Goal: Find specific page/section: Find specific page/section

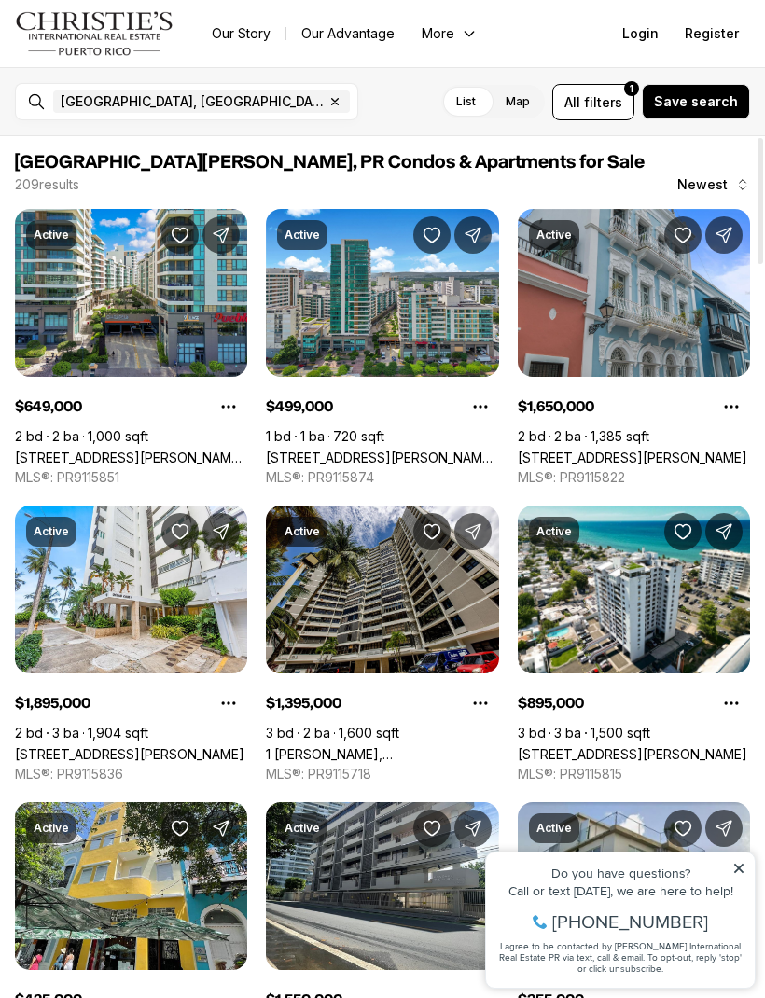
click at [327, 101] on icon "button" at bounding box center [334, 101] width 15 height 15
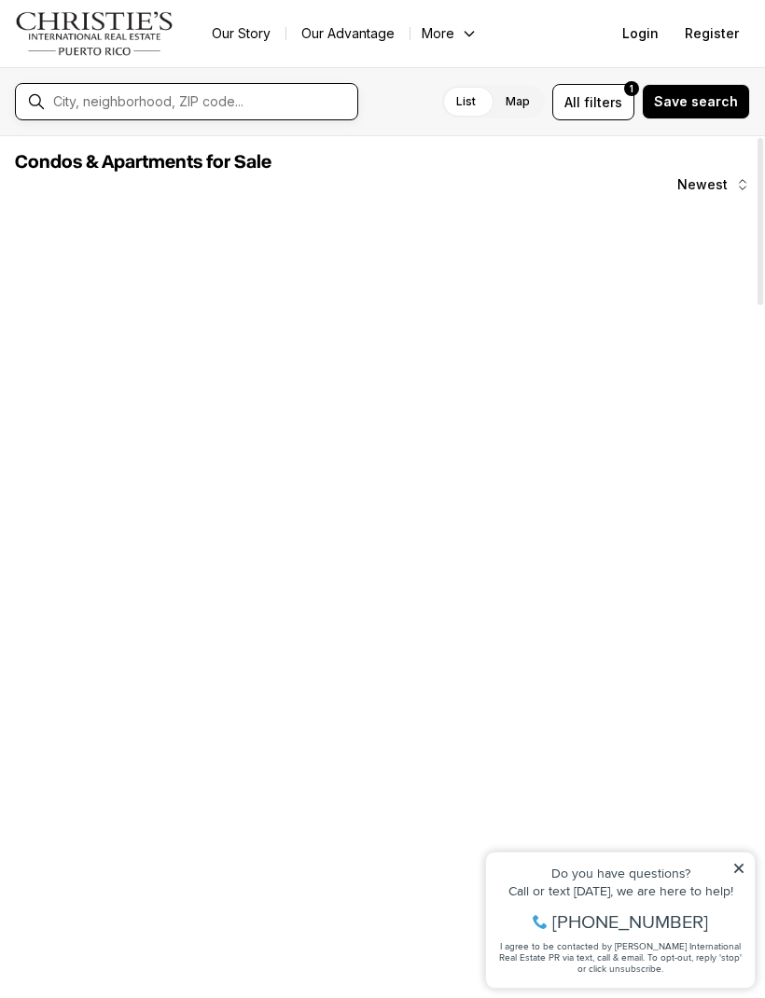
click at [91, 100] on input "text" at bounding box center [201, 101] width 297 height 17
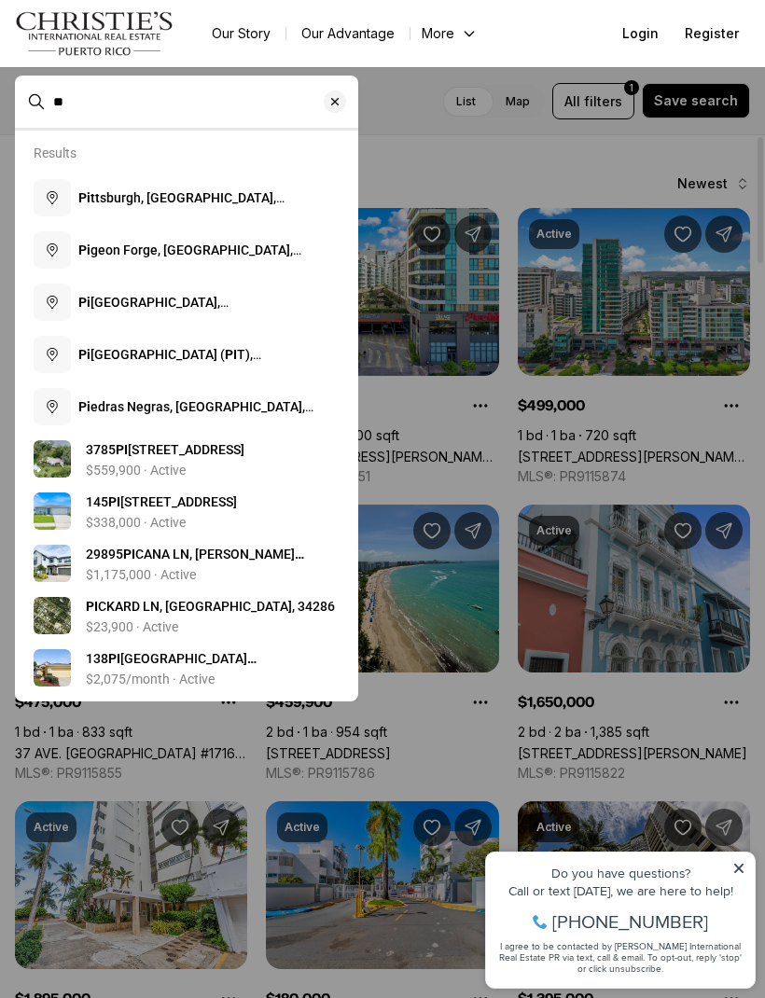
type input "*"
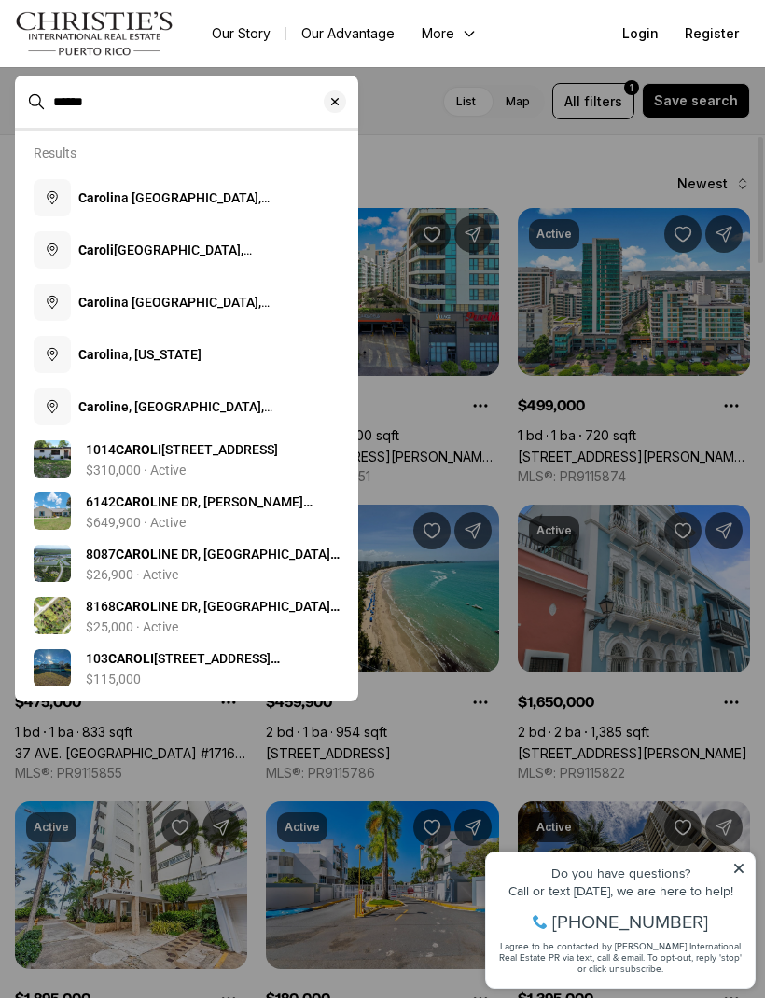
type input "******"
click at [96, 364] on span "Caroli na, [US_STATE]" at bounding box center [139, 354] width 123 height 19
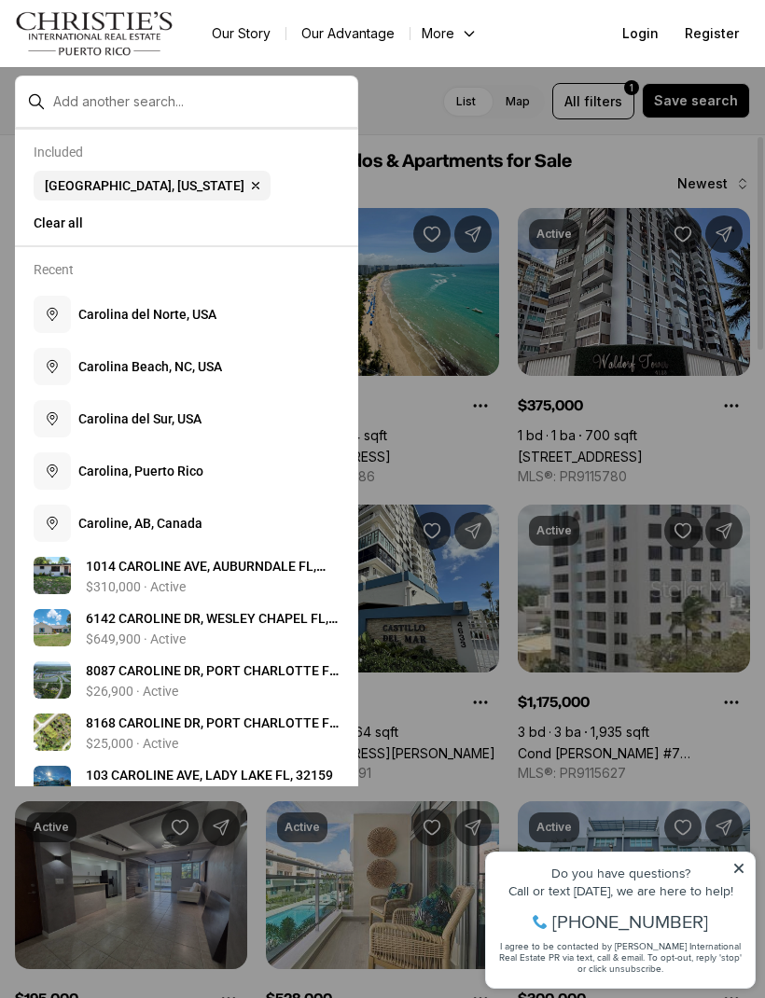
click at [126, 476] on span "C a r o l i n a , P u e r t o R i c o" at bounding box center [140, 471] width 125 height 15
click at [609, 164] on div at bounding box center [382, 499] width 765 height 998
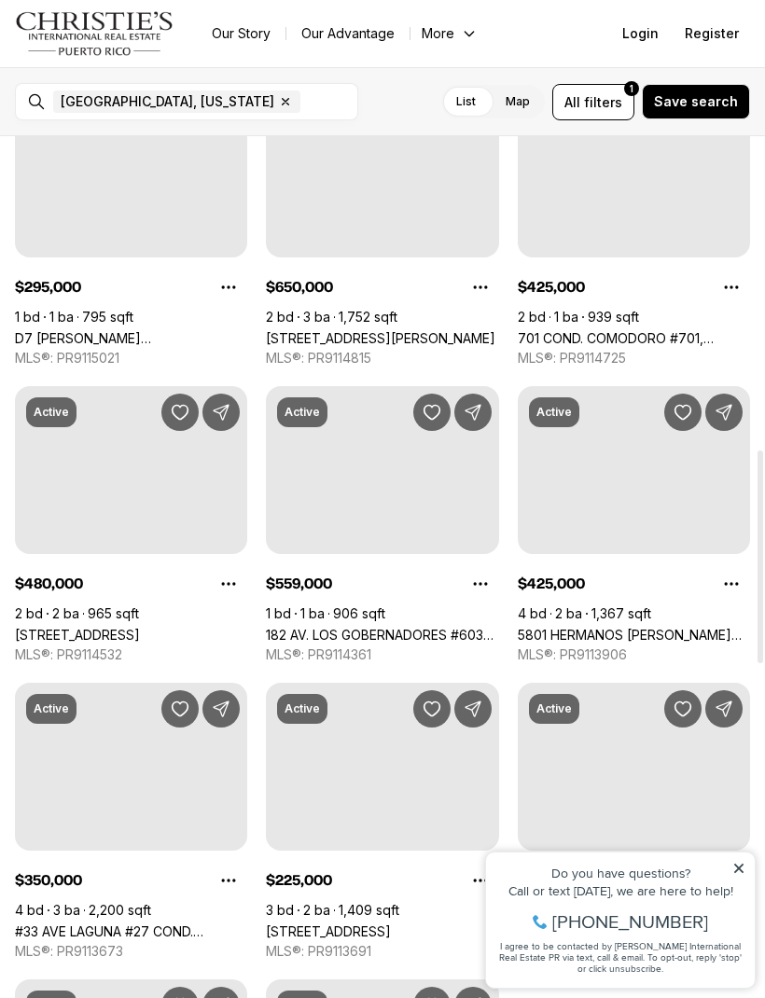
scroll to position [1412, 0]
